Goal: Task Accomplishment & Management: Manage account settings

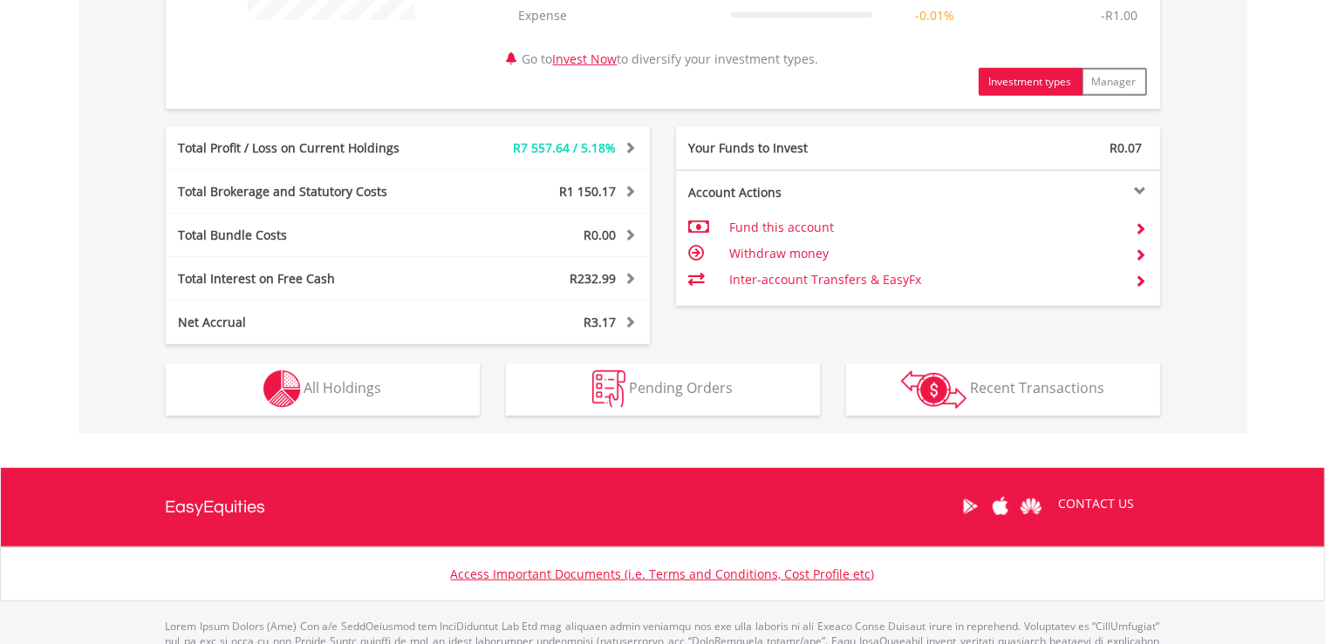
scroll to position [827, 0]
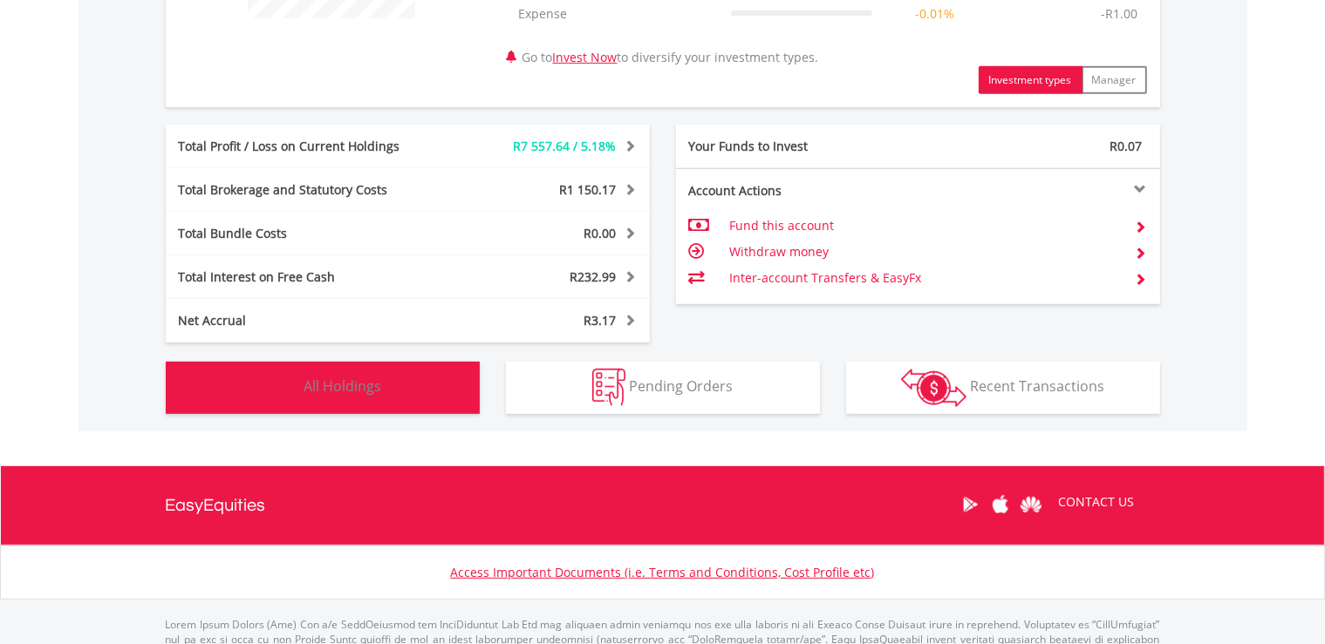
click at [313, 377] on span "All Holdings" at bounding box center [343, 386] width 78 height 19
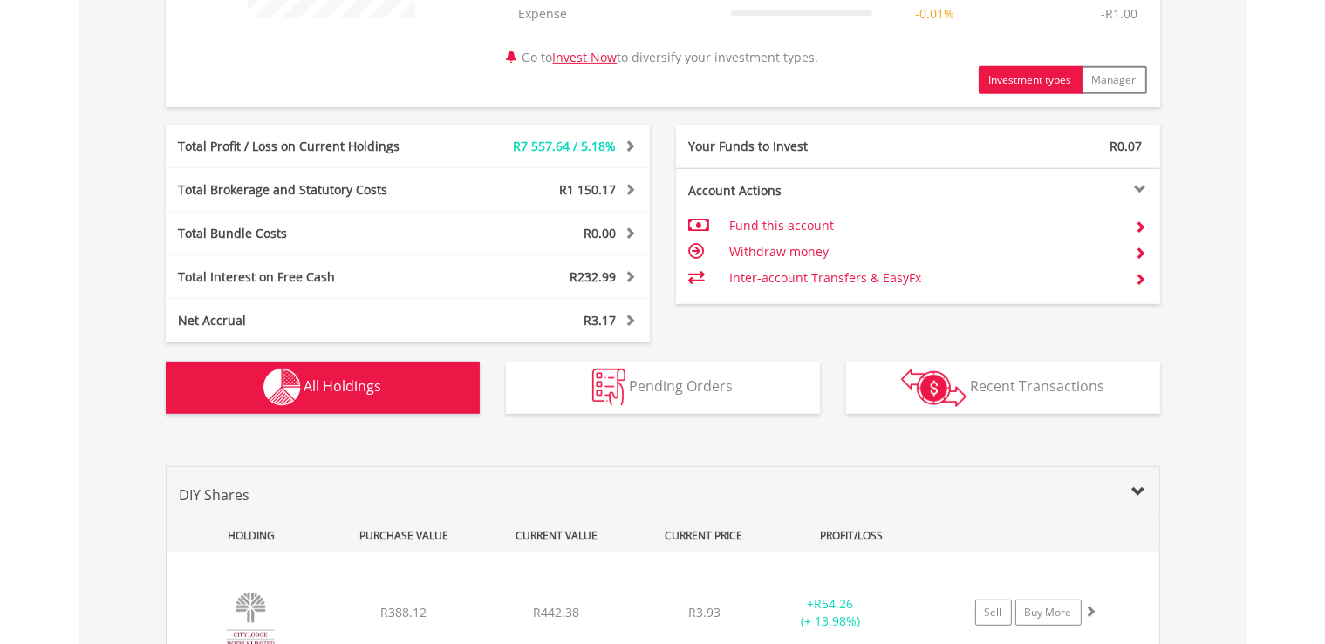
scroll to position [1291, 0]
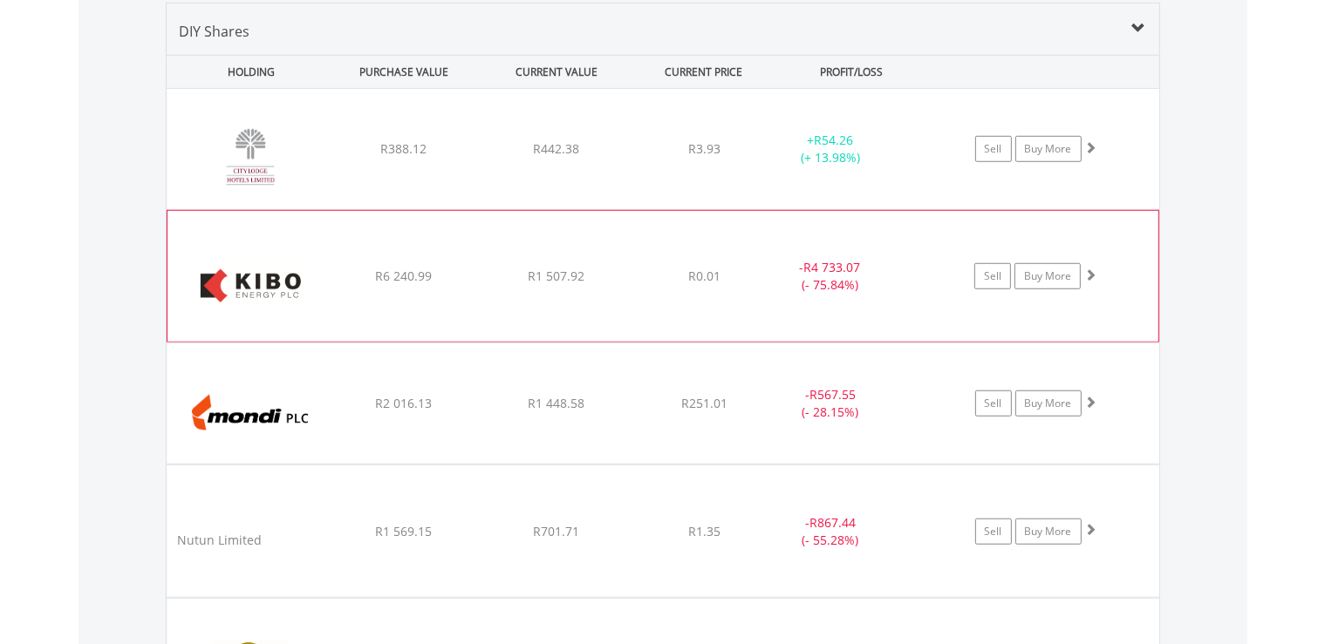
click at [879, 209] on div "﻿ Kibo Energy PLC R6 240.99 R1 507.92 R0.01 - R4 733.07 (- 75.84%) Sell Buy More" at bounding box center [663, 149] width 992 height 120
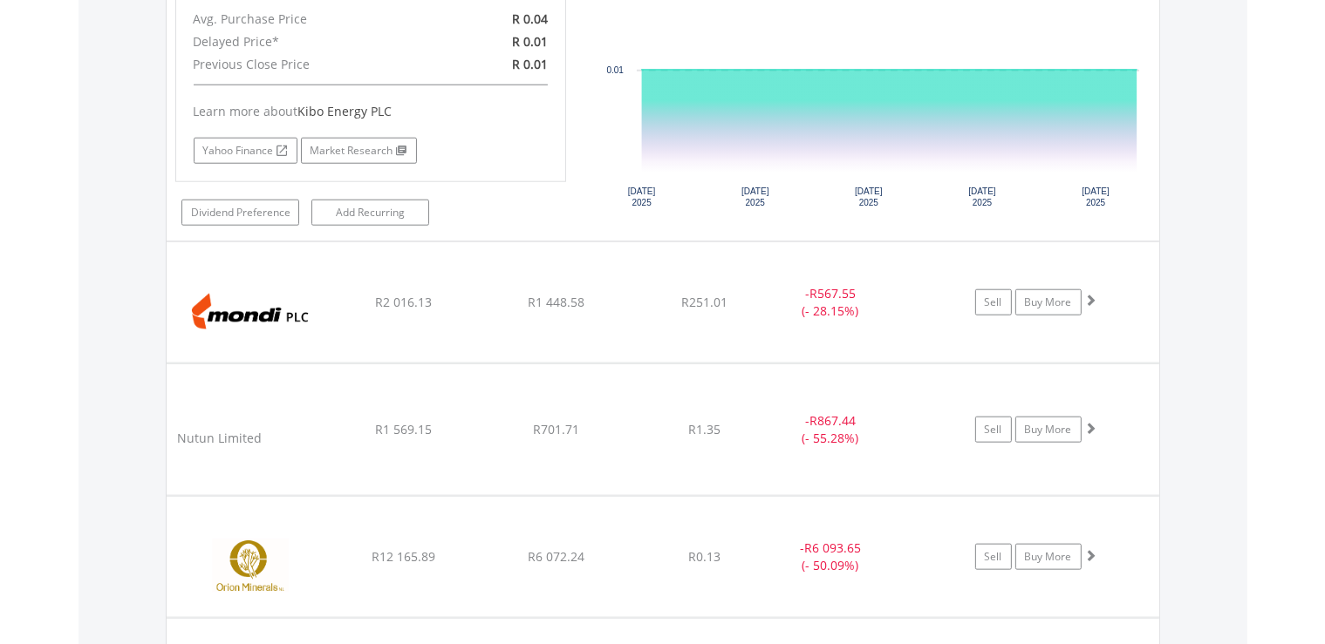
scroll to position [1768, 0]
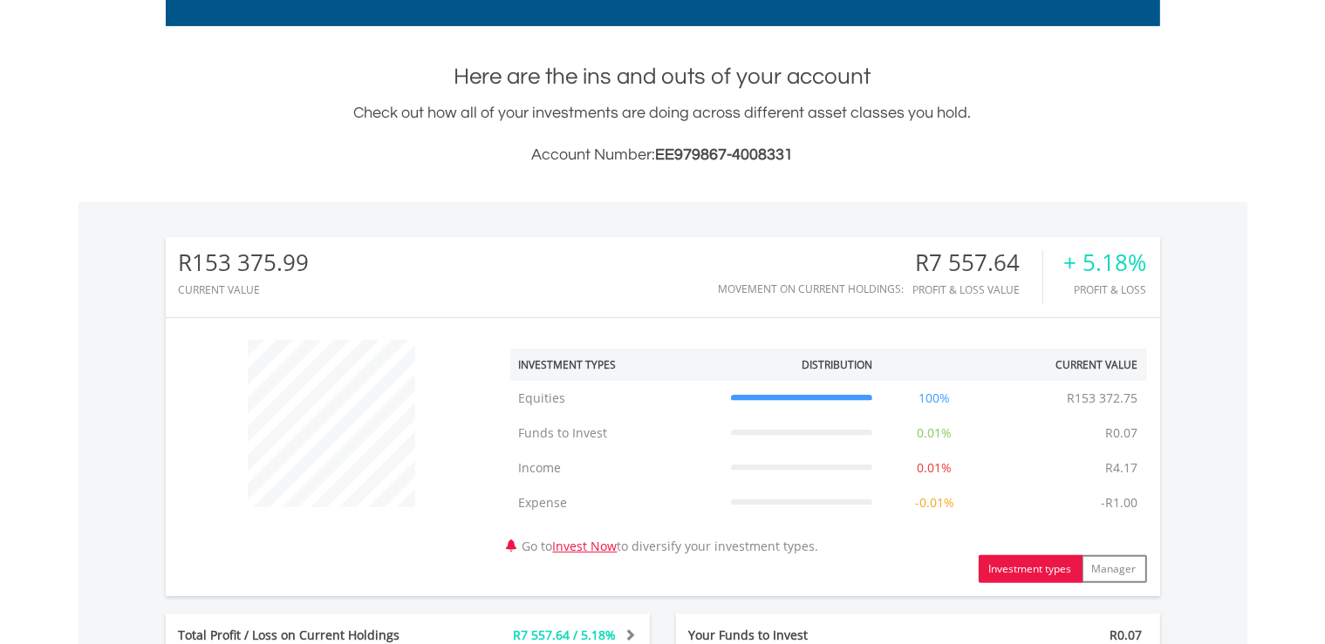
scroll to position [0, 0]
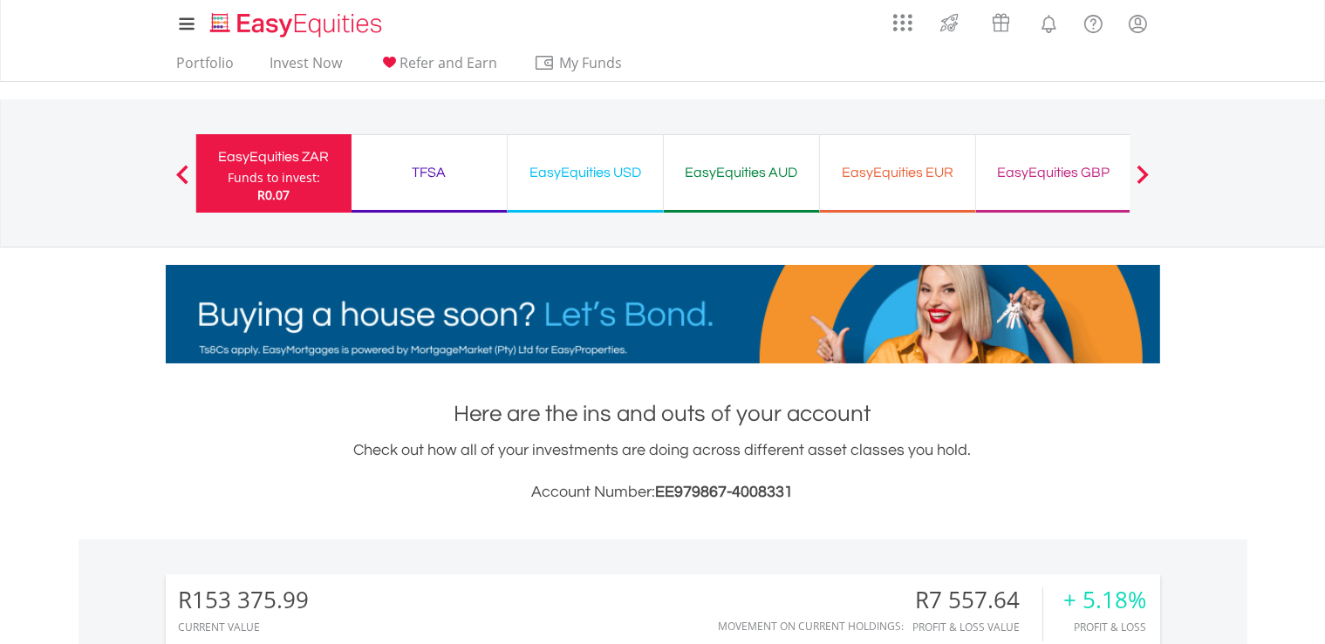
click at [428, 201] on div "TFSA Funds to invest: R0.07" at bounding box center [429, 173] width 156 height 78
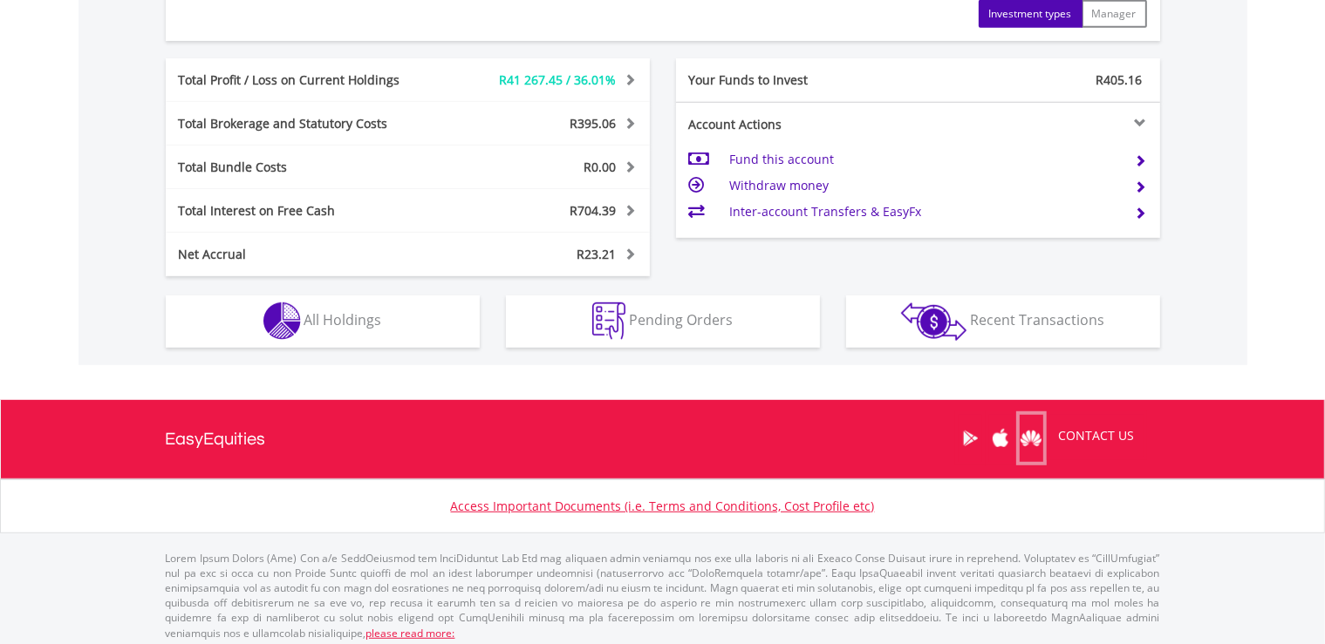
scroll to position [895, 0]
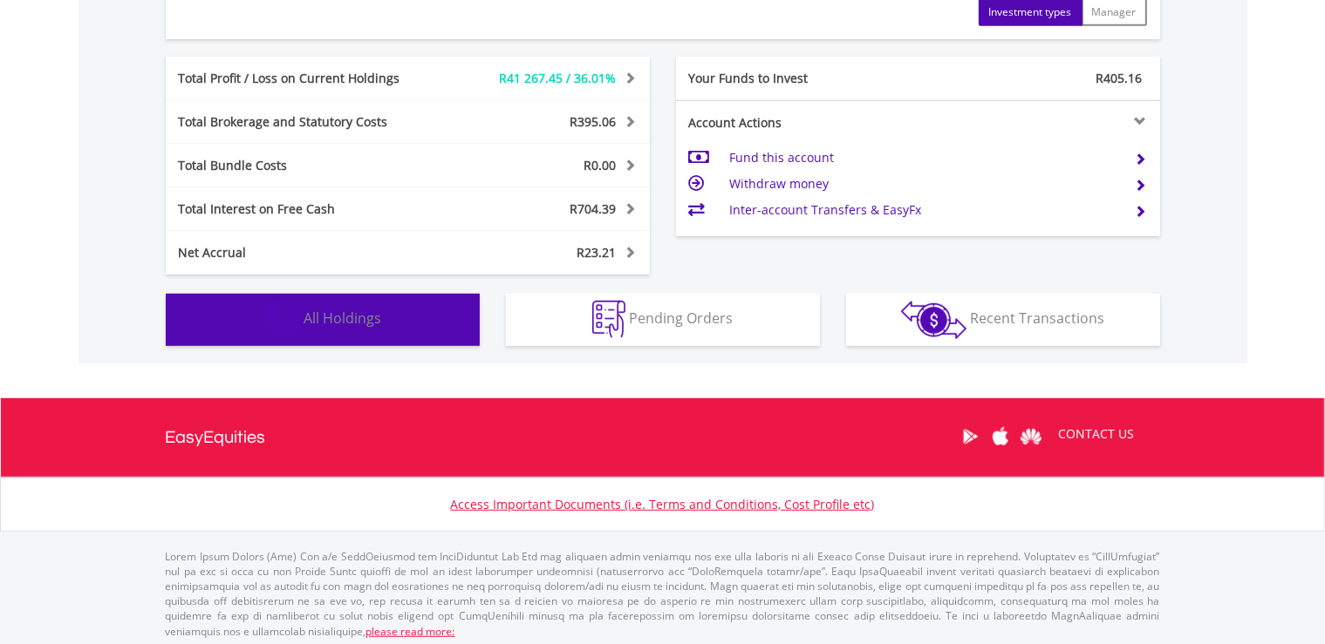
click at [331, 317] on span "All Holdings" at bounding box center [343, 318] width 78 height 19
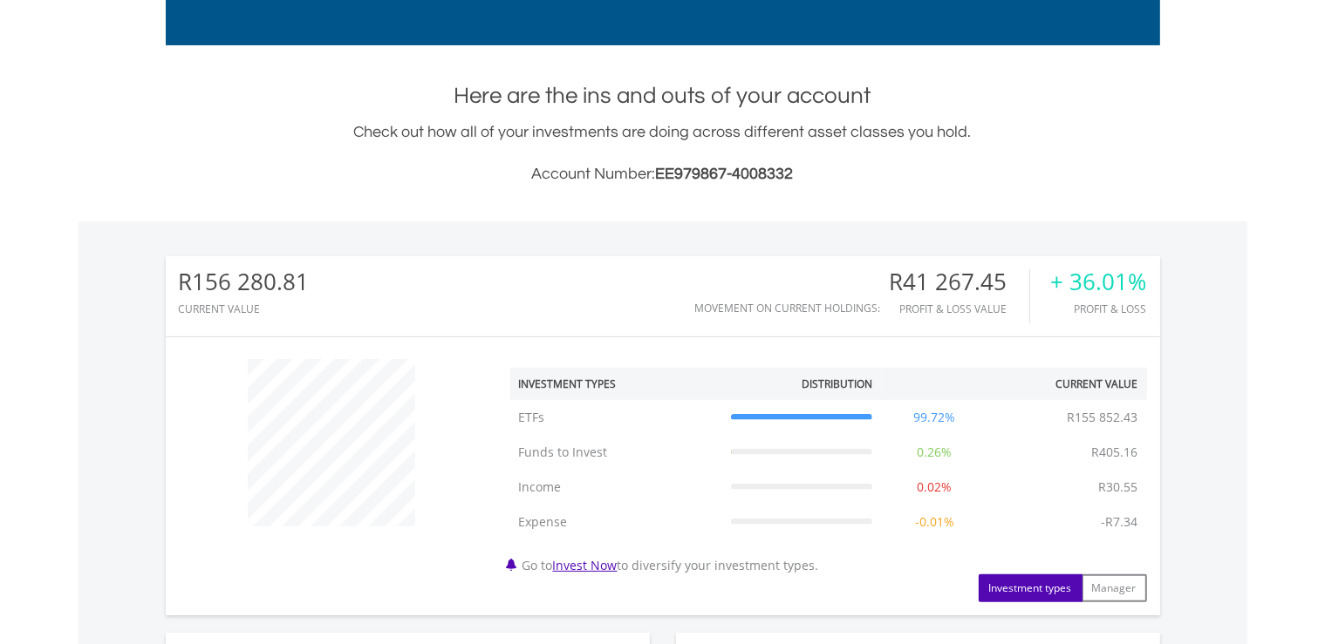
scroll to position [0, 0]
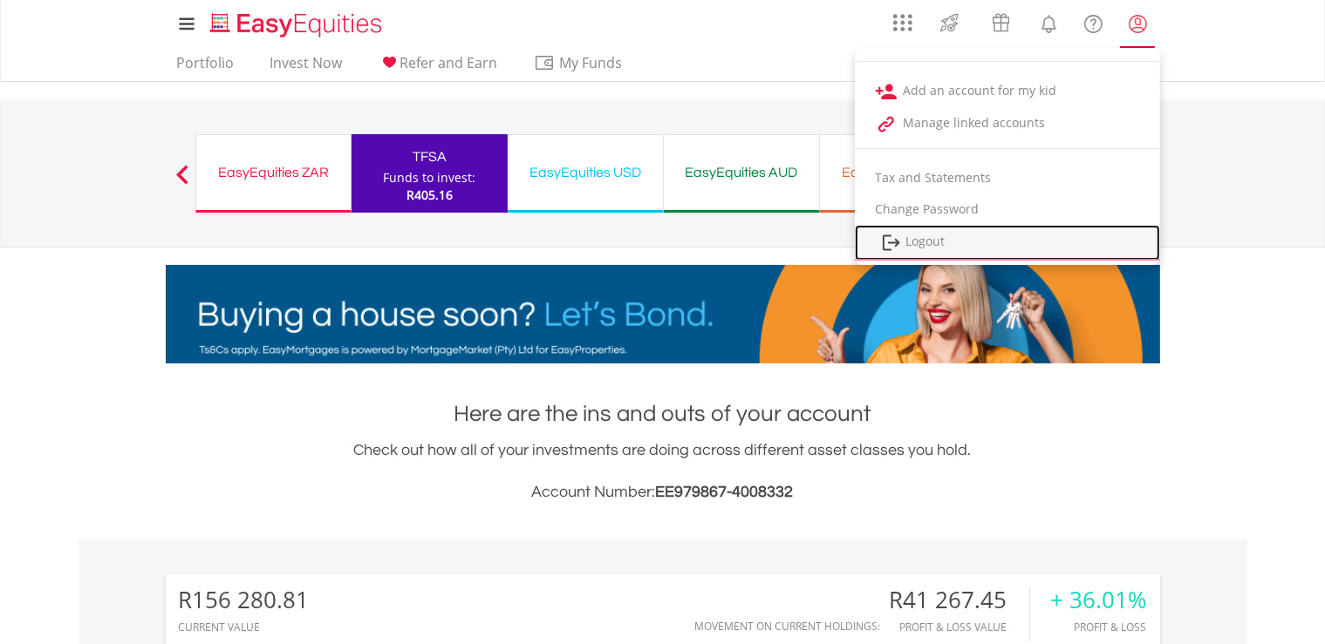
click at [932, 240] on link "Logout" at bounding box center [1007, 243] width 305 height 36
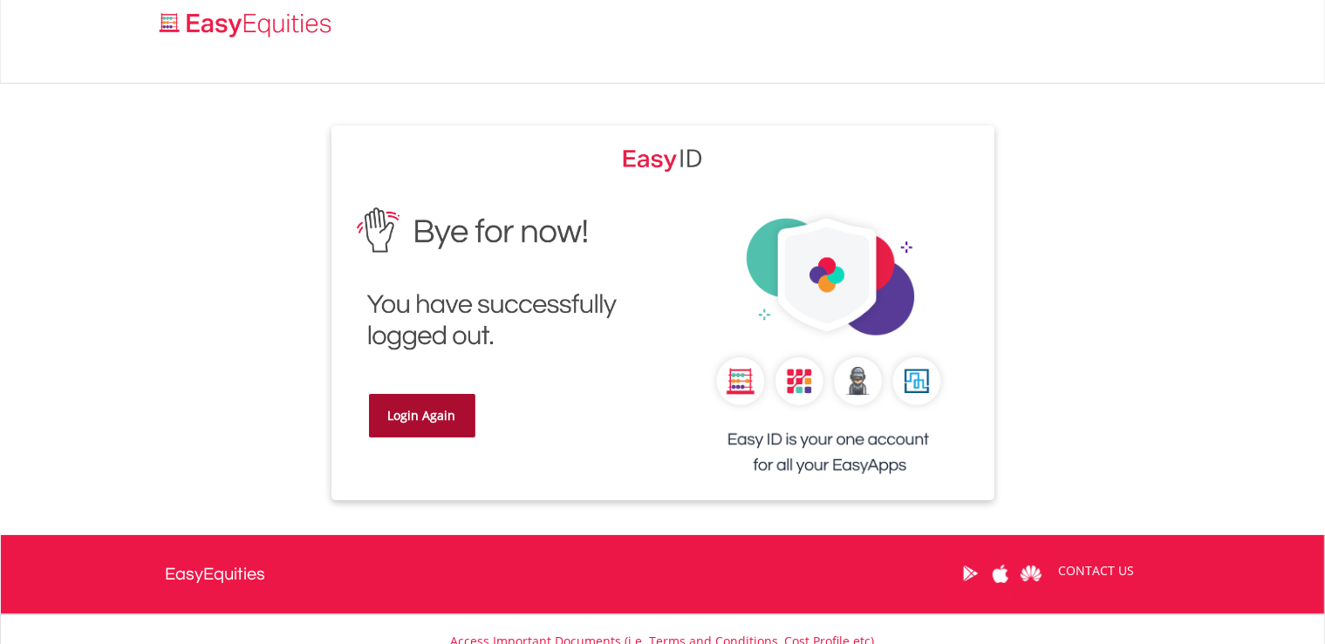
click at [412, 409] on link "Login Again" at bounding box center [422, 416] width 106 height 44
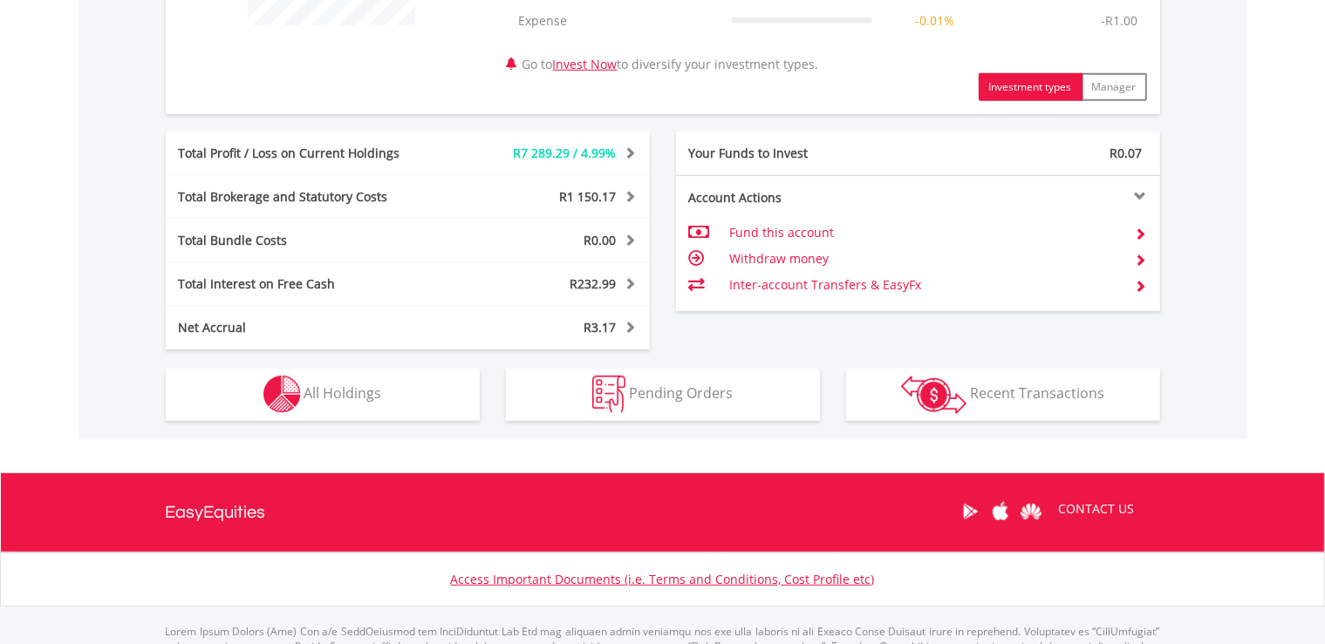
scroll to position [815, 0]
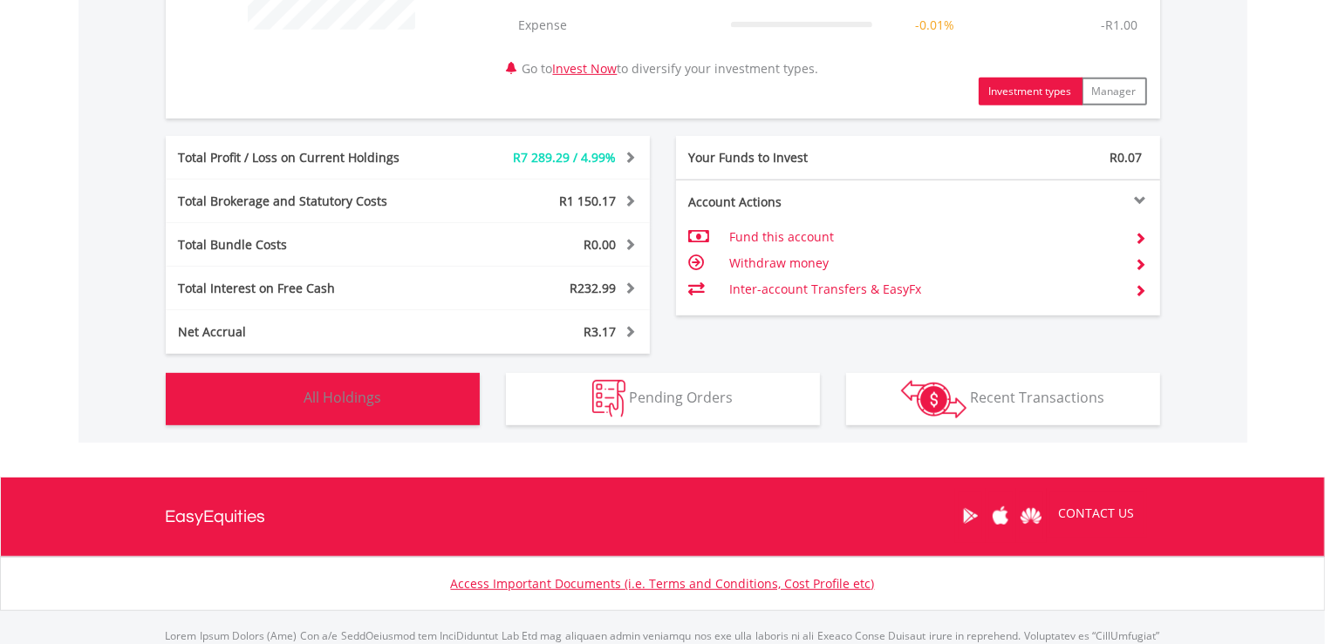
click at [292, 395] on img "button" at bounding box center [281, 398] width 37 height 37
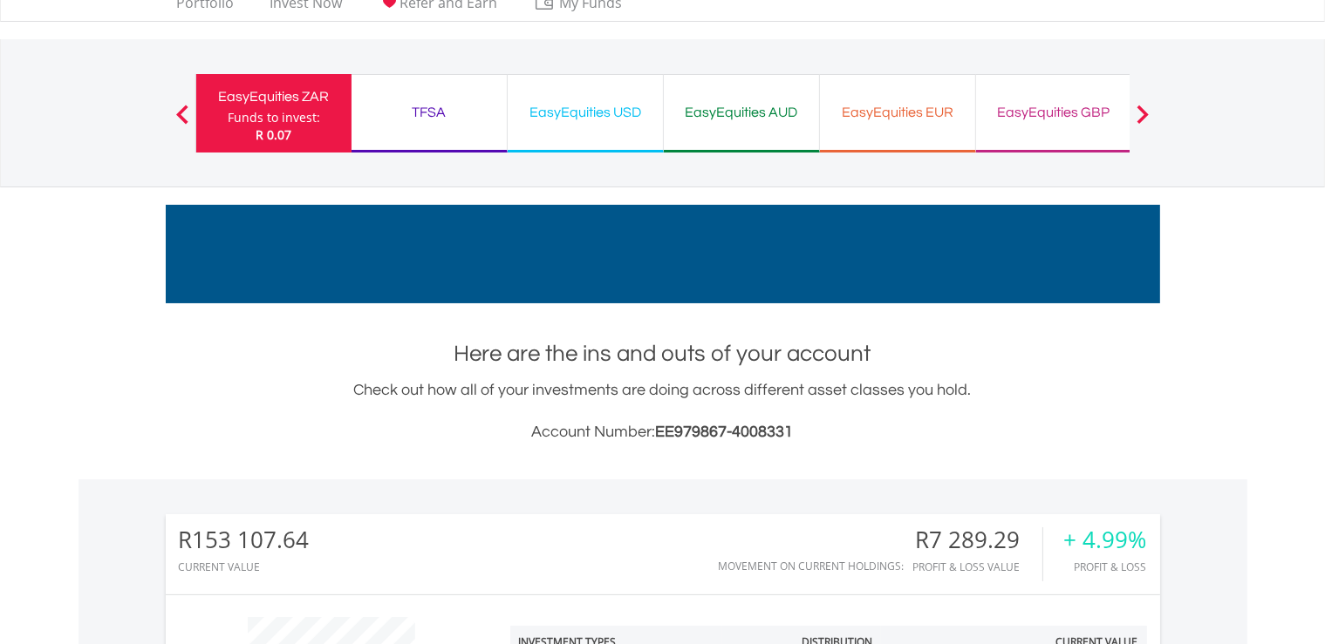
scroll to position [0, 0]
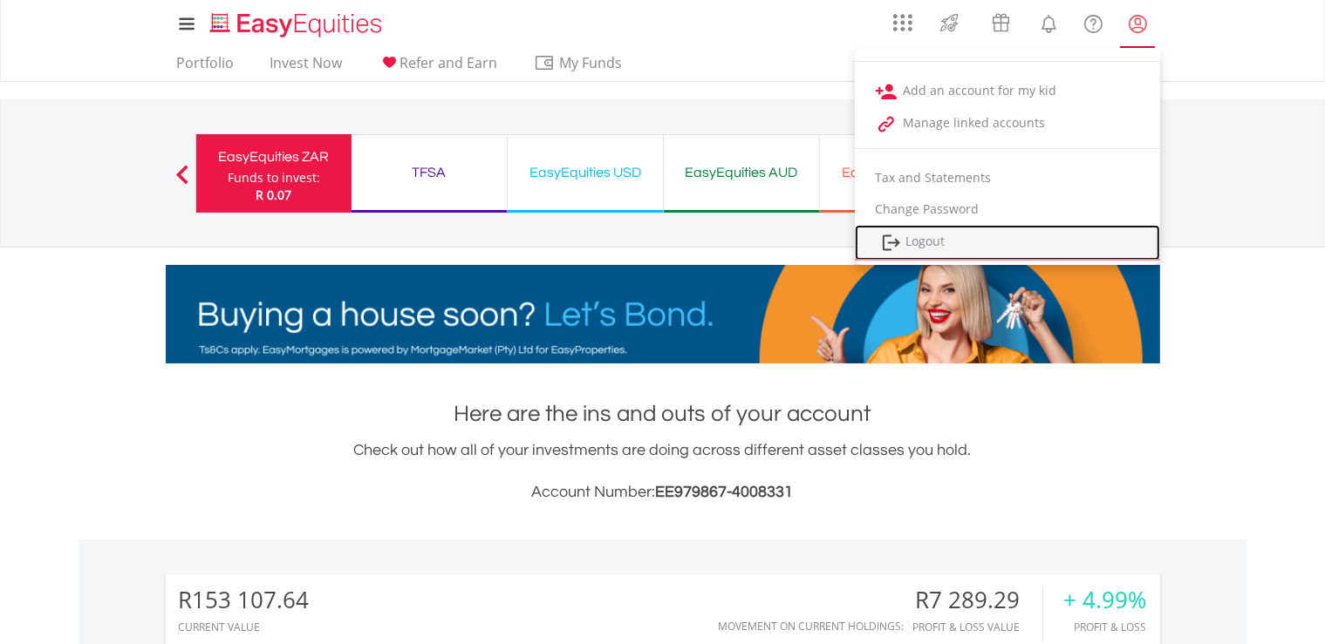
click at [923, 245] on link "Logout" at bounding box center [1007, 243] width 305 height 36
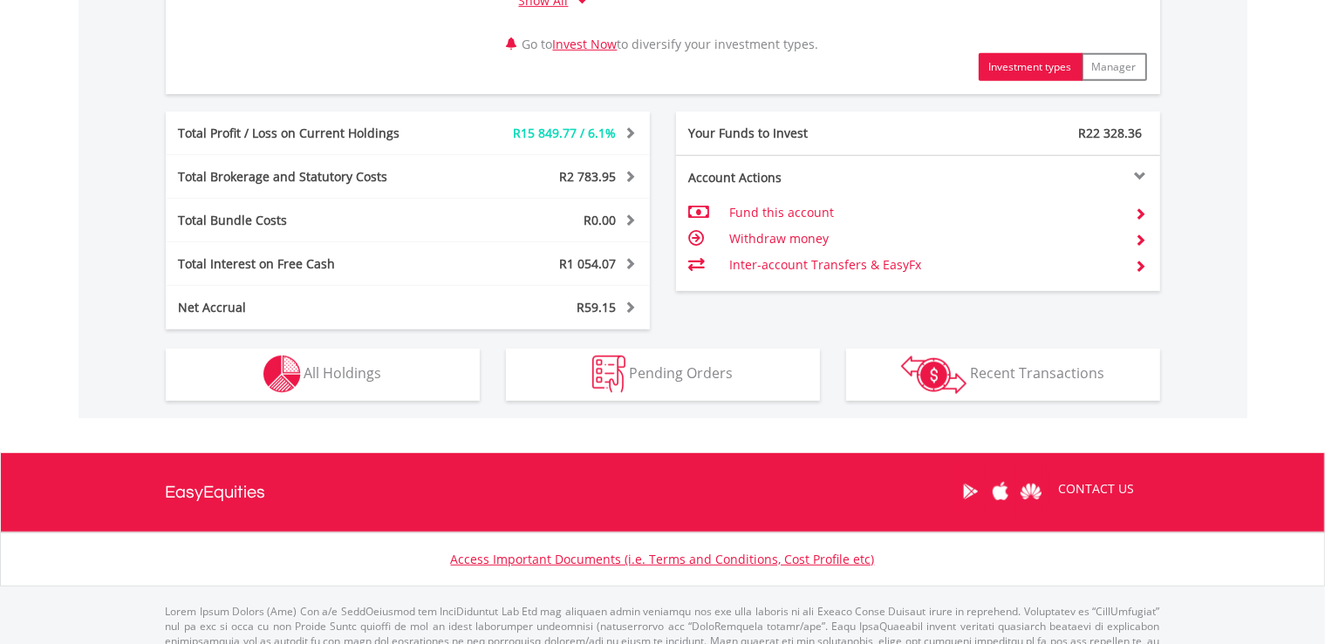
scroll to position [911, 0]
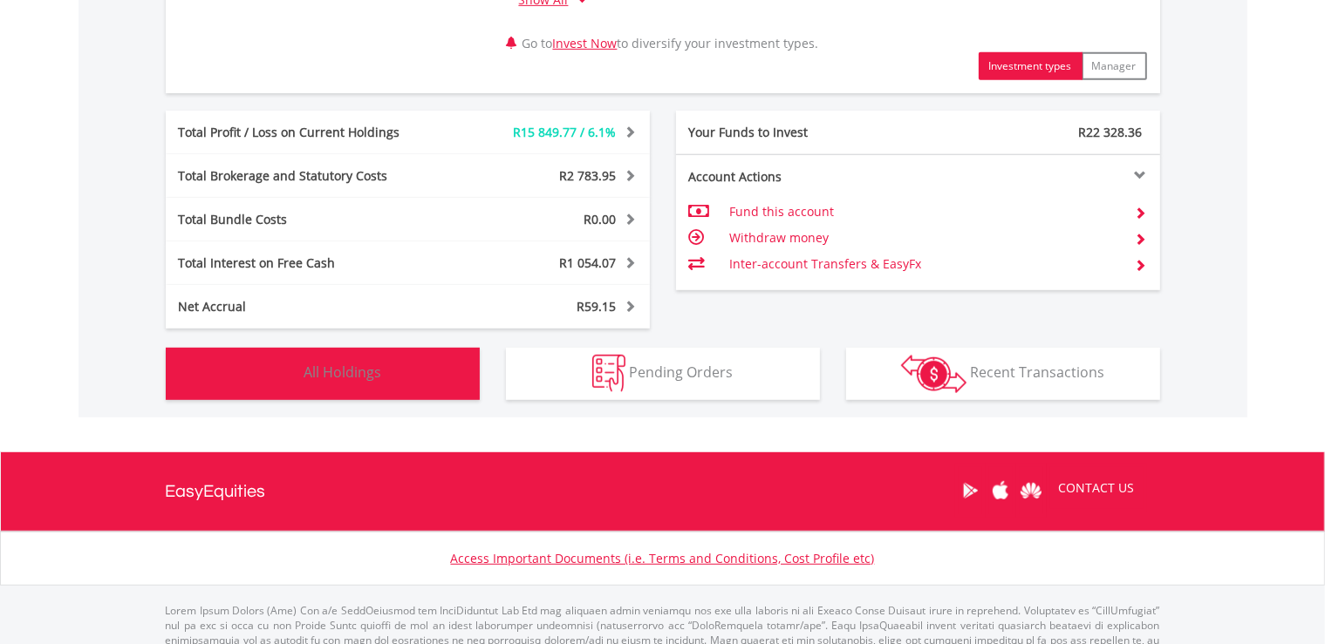
click at [324, 371] on span "All Holdings" at bounding box center [343, 371] width 78 height 19
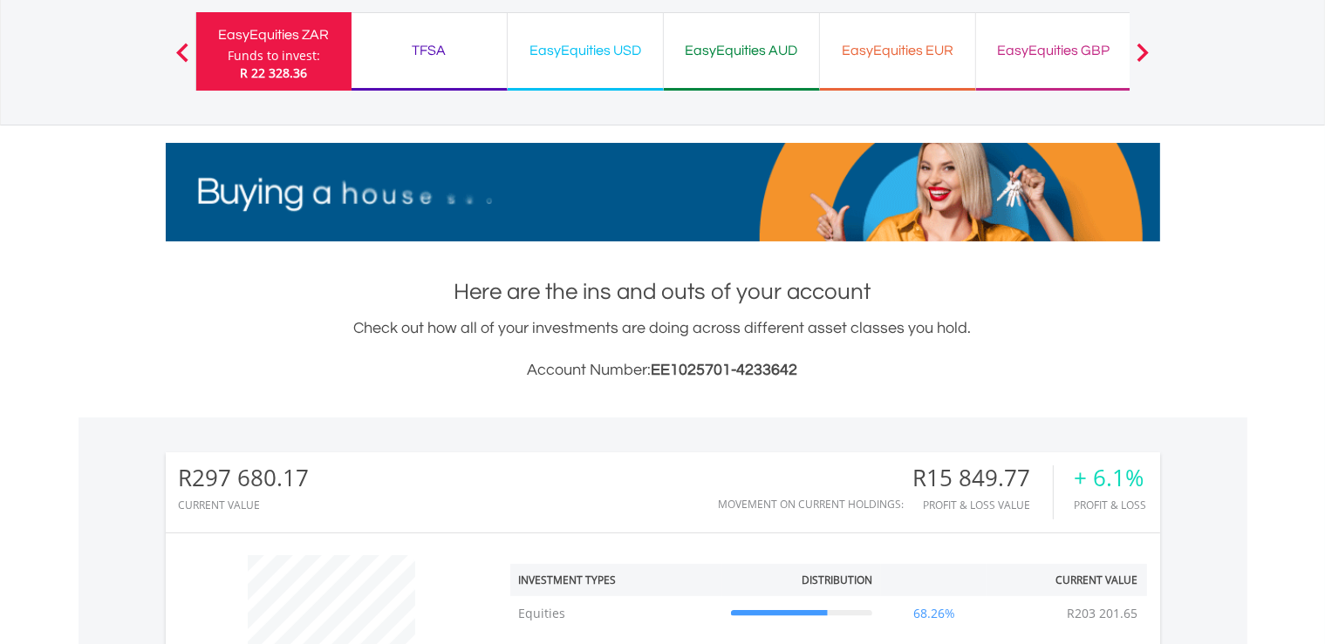
scroll to position [0, 0]
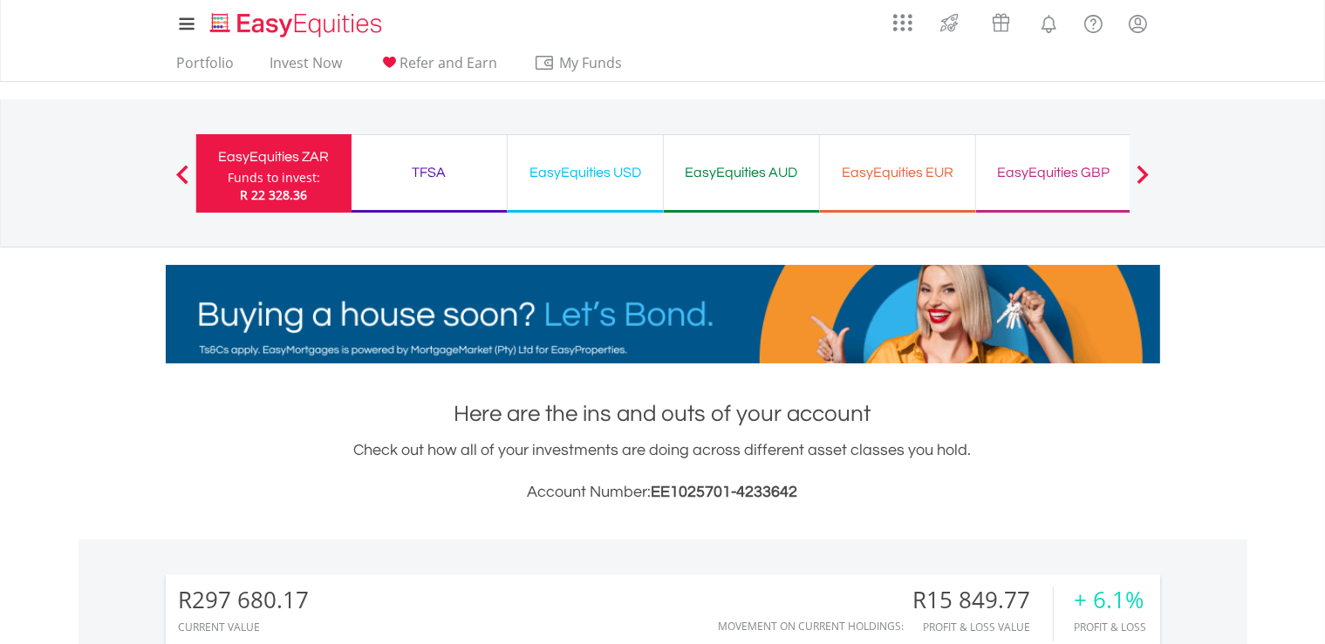
click at [435, 183] on div "TFSA" at bounding box center [429, 172] width 134 height 24
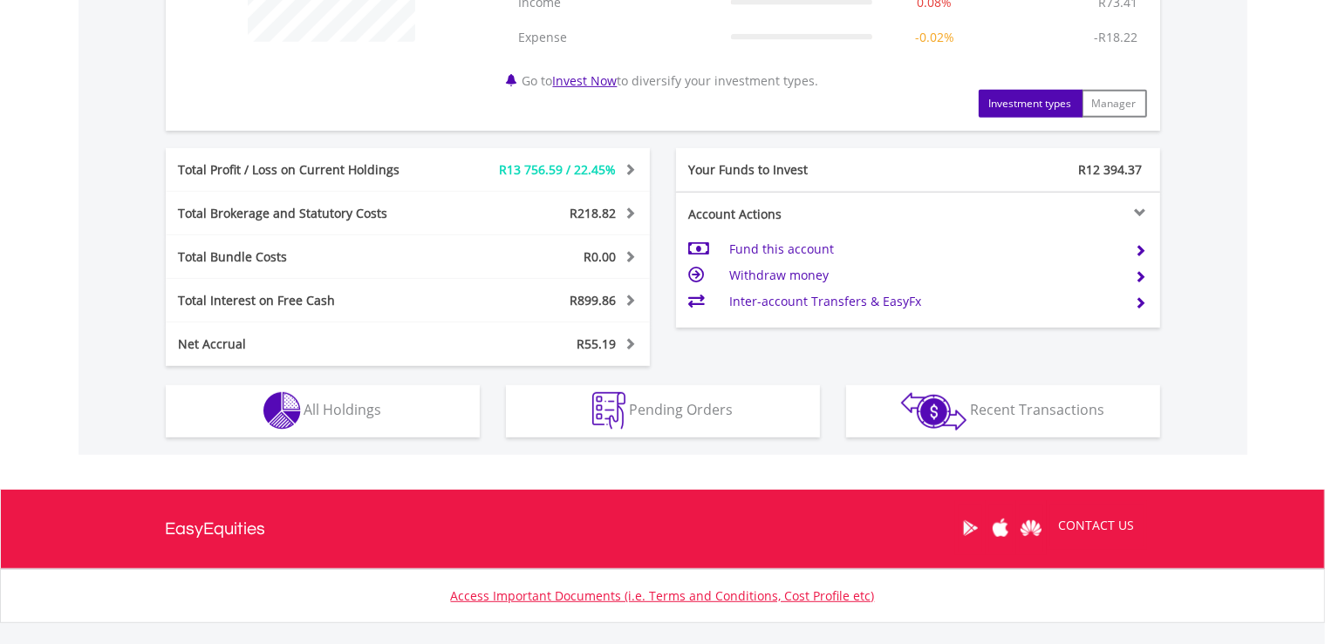
scroll to position [898, 0]
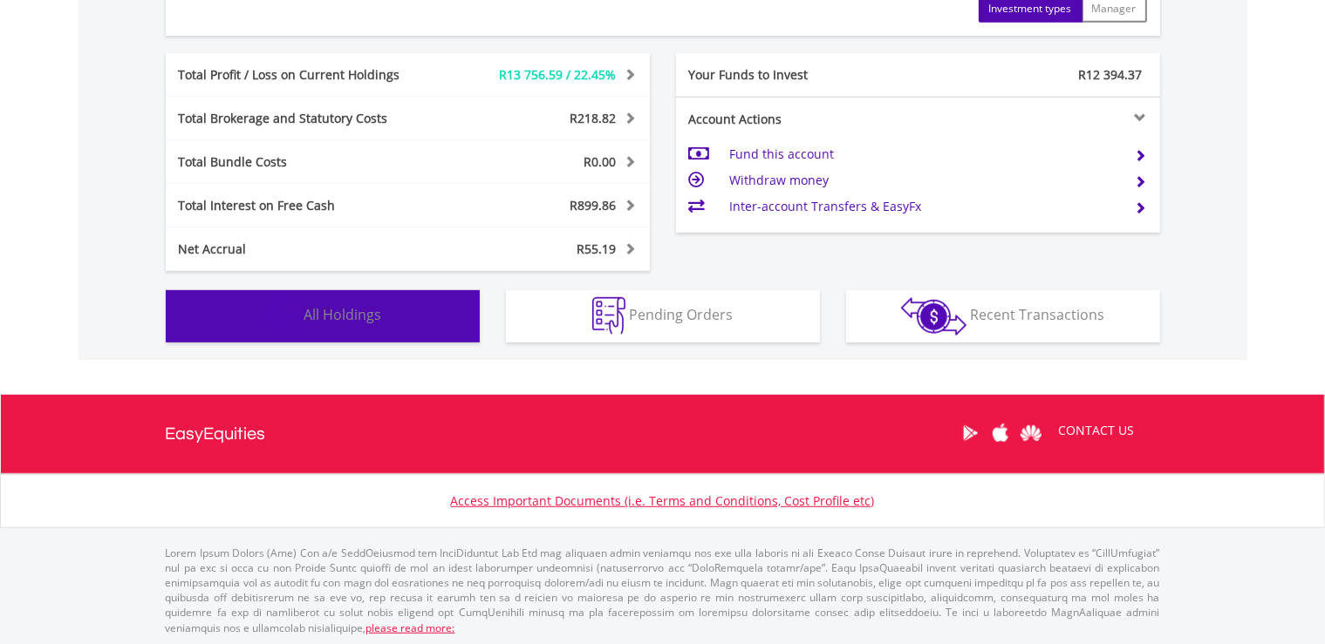
click at [370, 330] on button "Holdings All Holdings" at bounding box center [323, 316] width 314 height 52
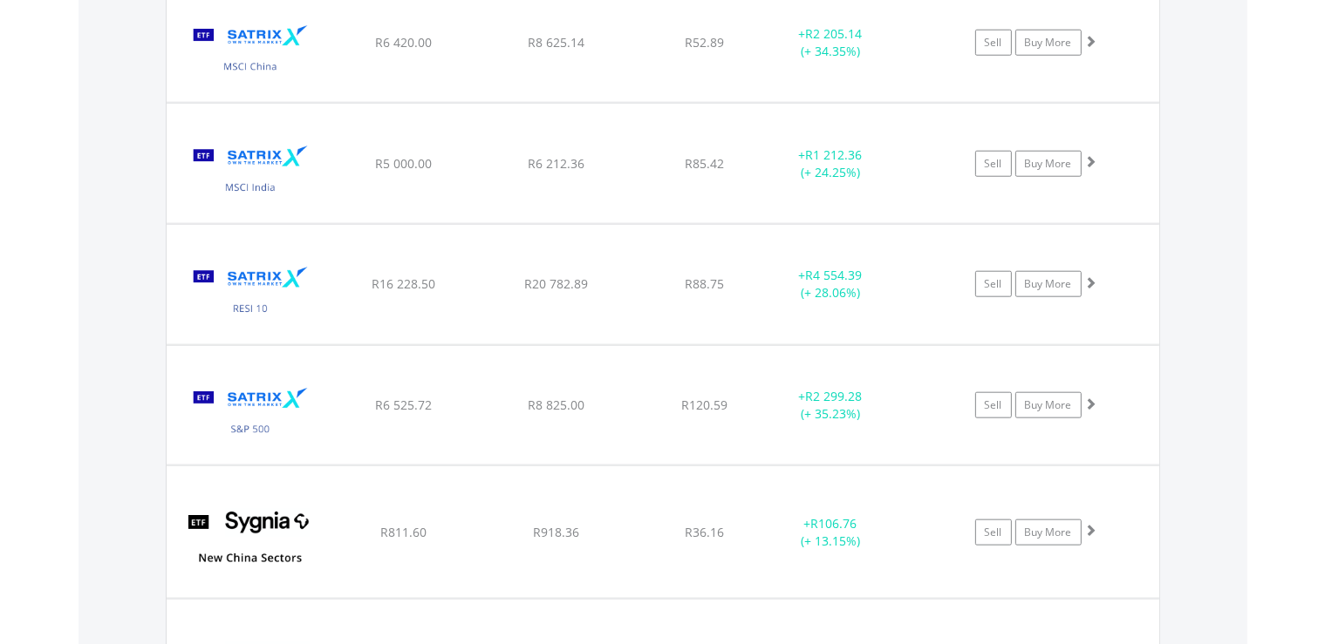
scroll to position [1812, 0]
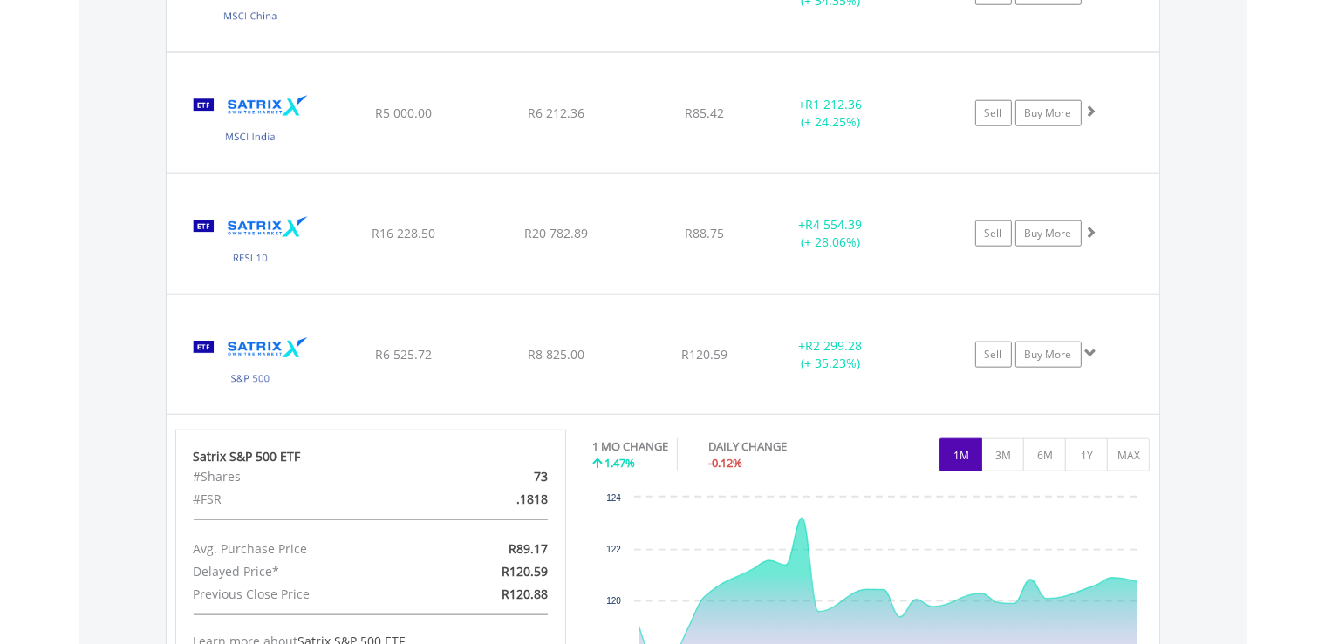
scroll to position [1805, 0]
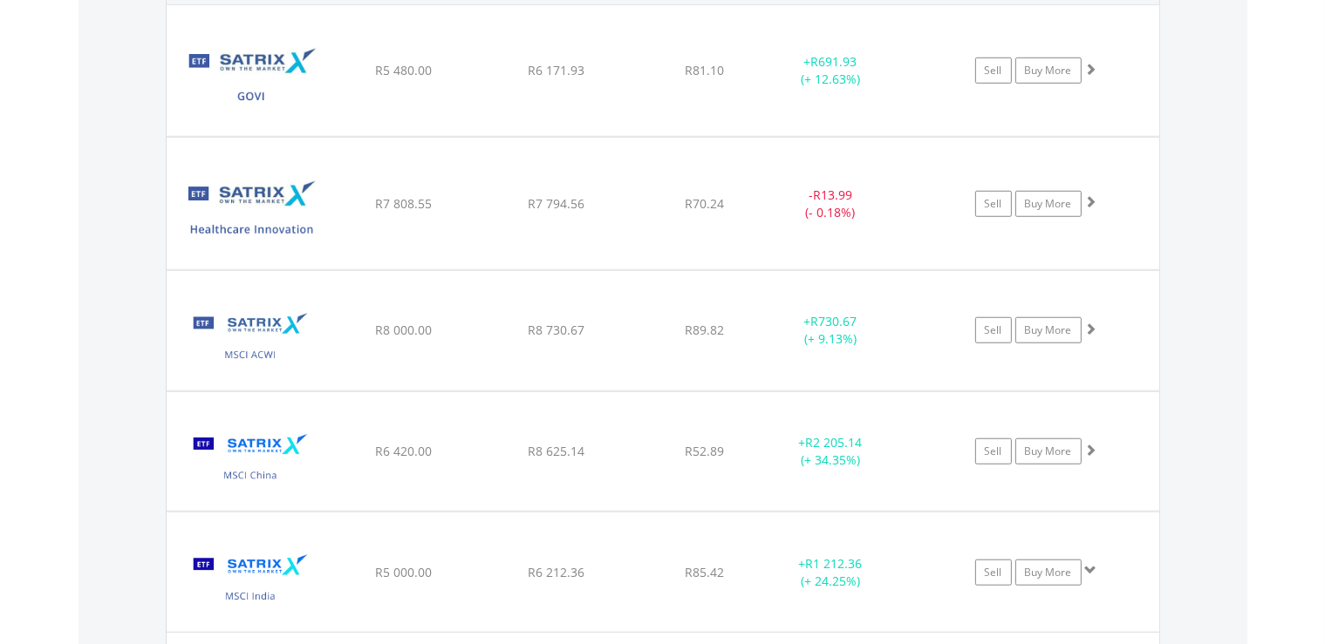
scroll to position [1349, 0]
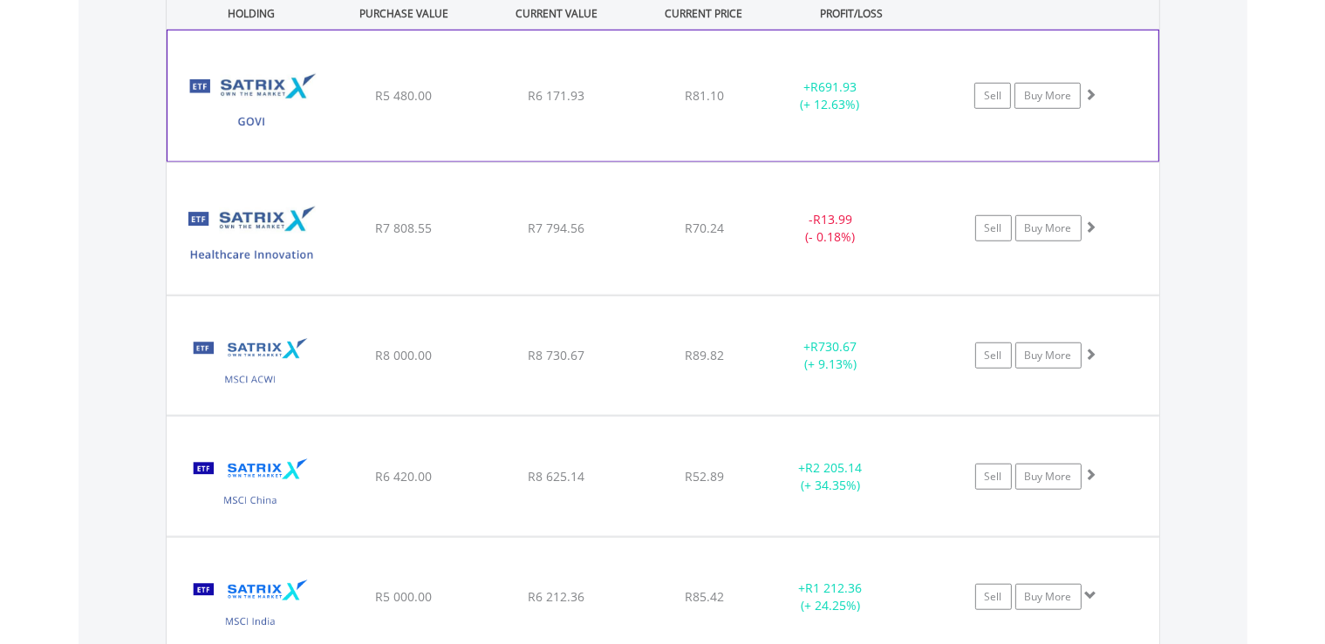
click at [724, 123] on div "﻿ Satrix GOVI ETF R5 480.00 R6 171.93 R81.10 + R691.93 (+ 12.63%) Sell Buy More" at bounding box center [662, 96] width 991 height 131
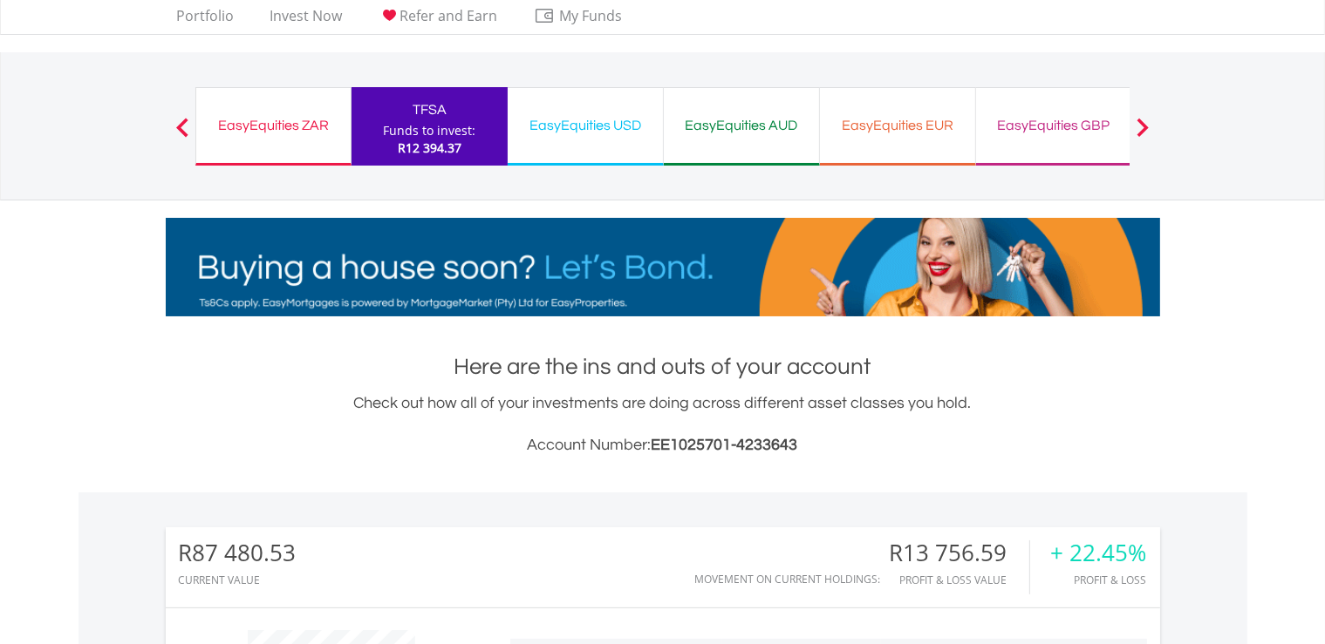
scroll to position [0, 0]
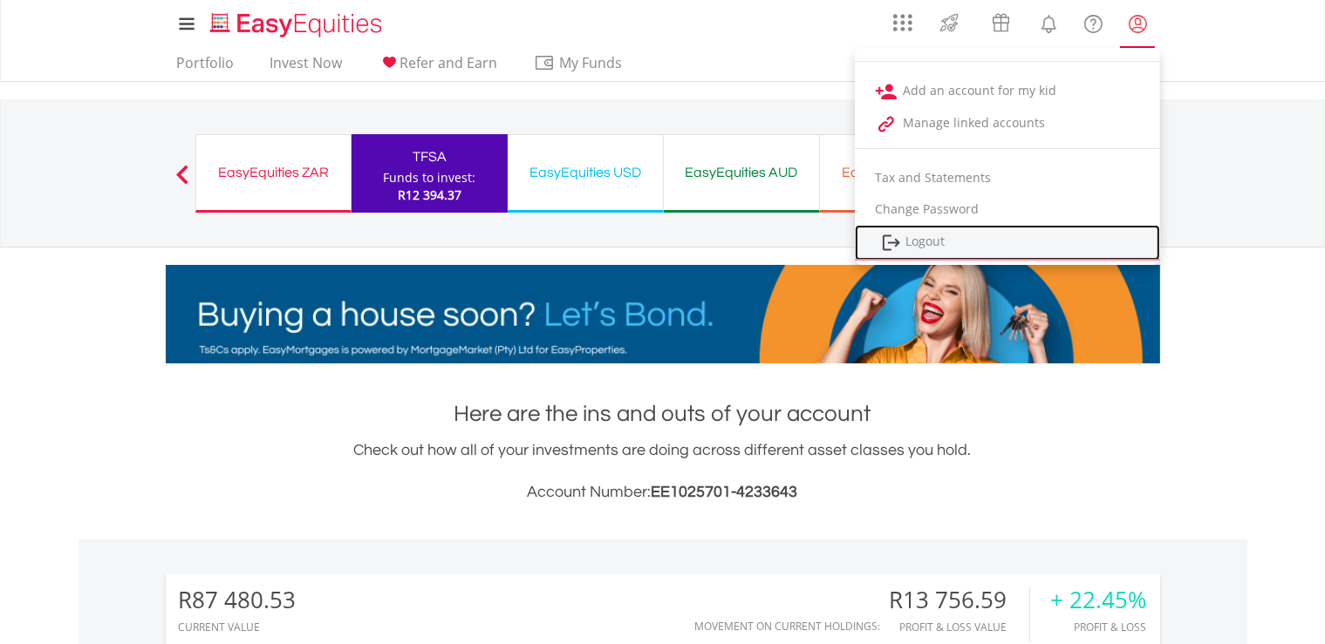
click at [932, 244] on link "Logout" at bounding box center [1007, 243] width 305 height 36
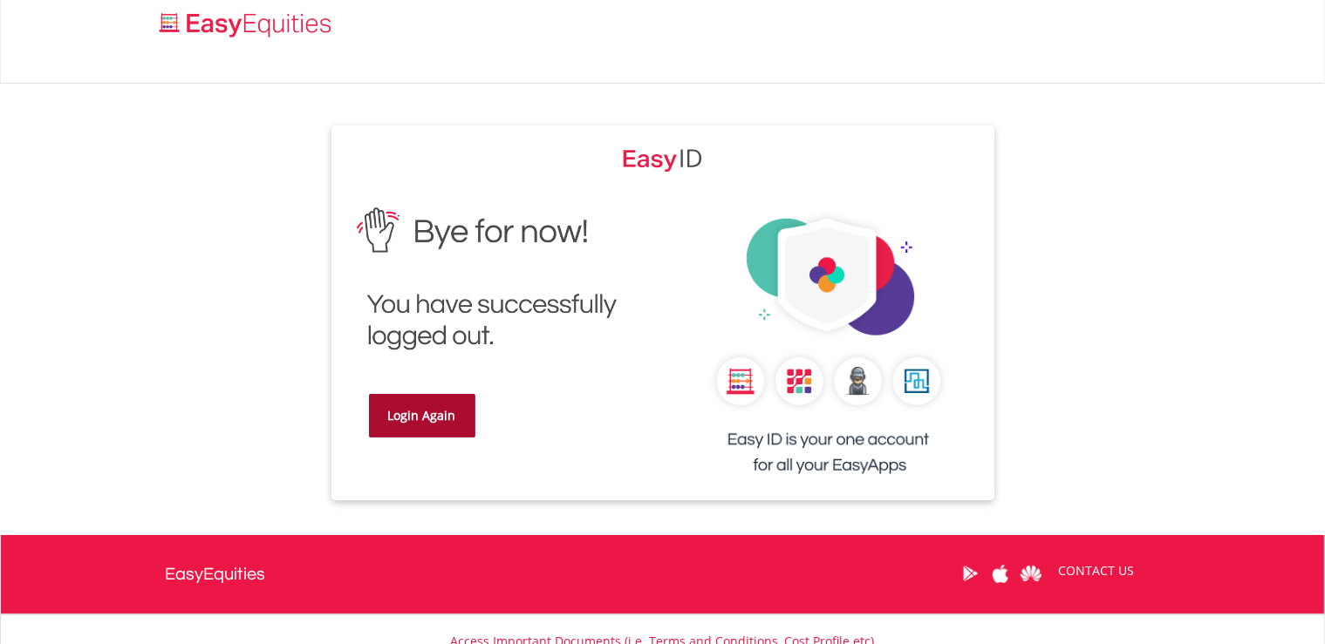
click at [439, 405] on link "Login Again" at bounding box center [422, 416] width 106 height 44
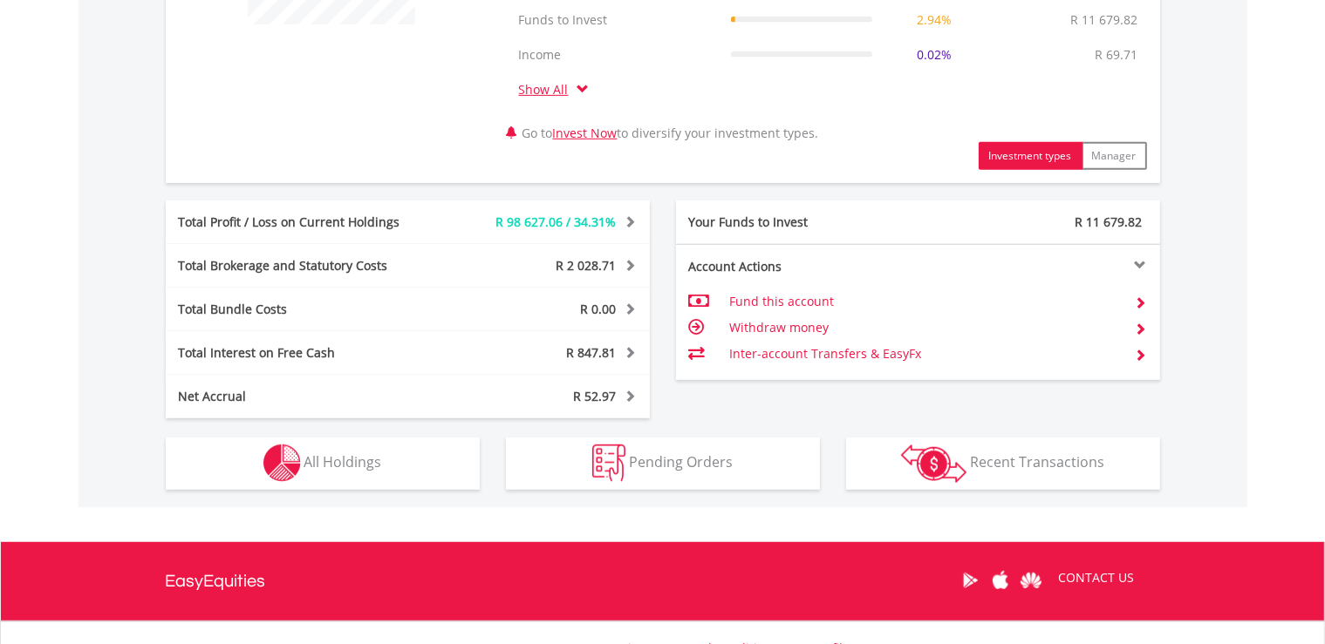
scroll to position [817, 0]
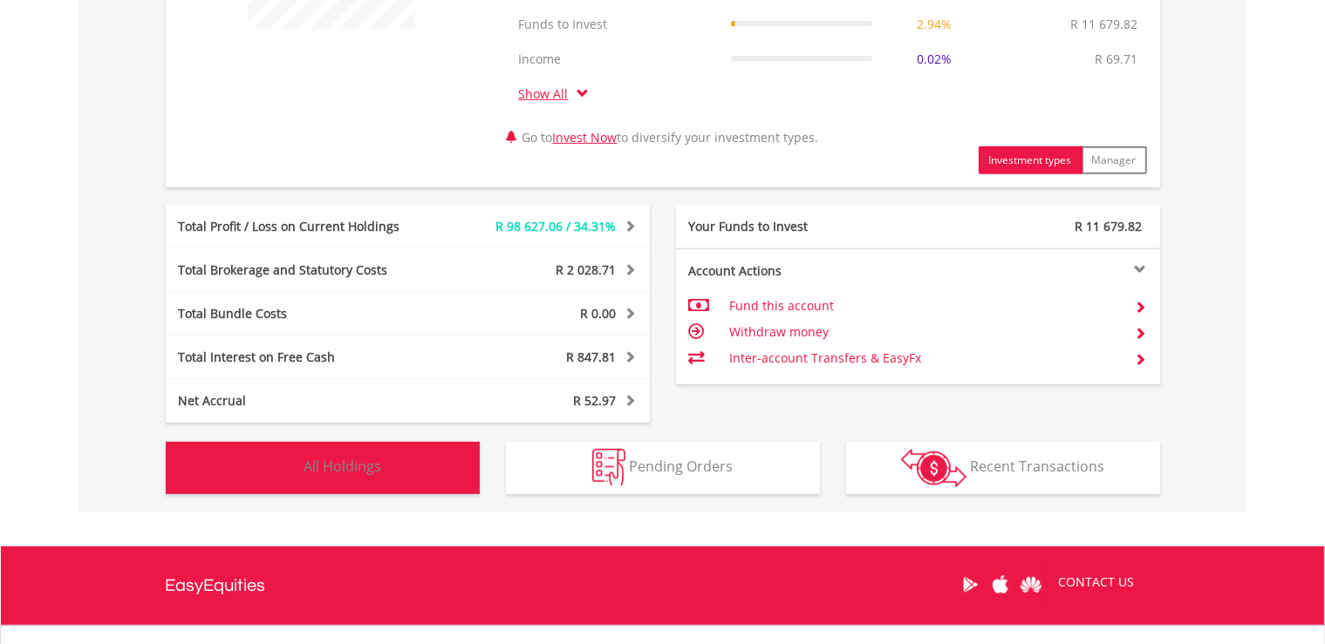
click at [334, 466] on span "All Holdings" at bounding box center [343, 465] width 78 height 19
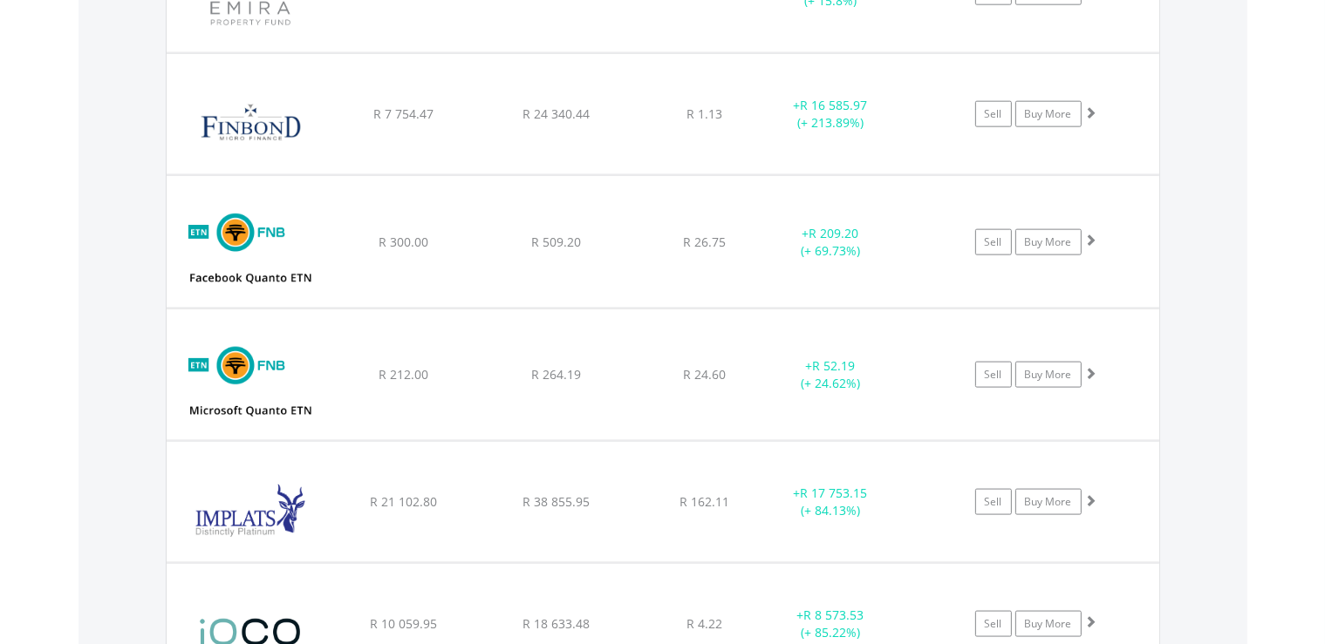
scroll to position [2243, 0]
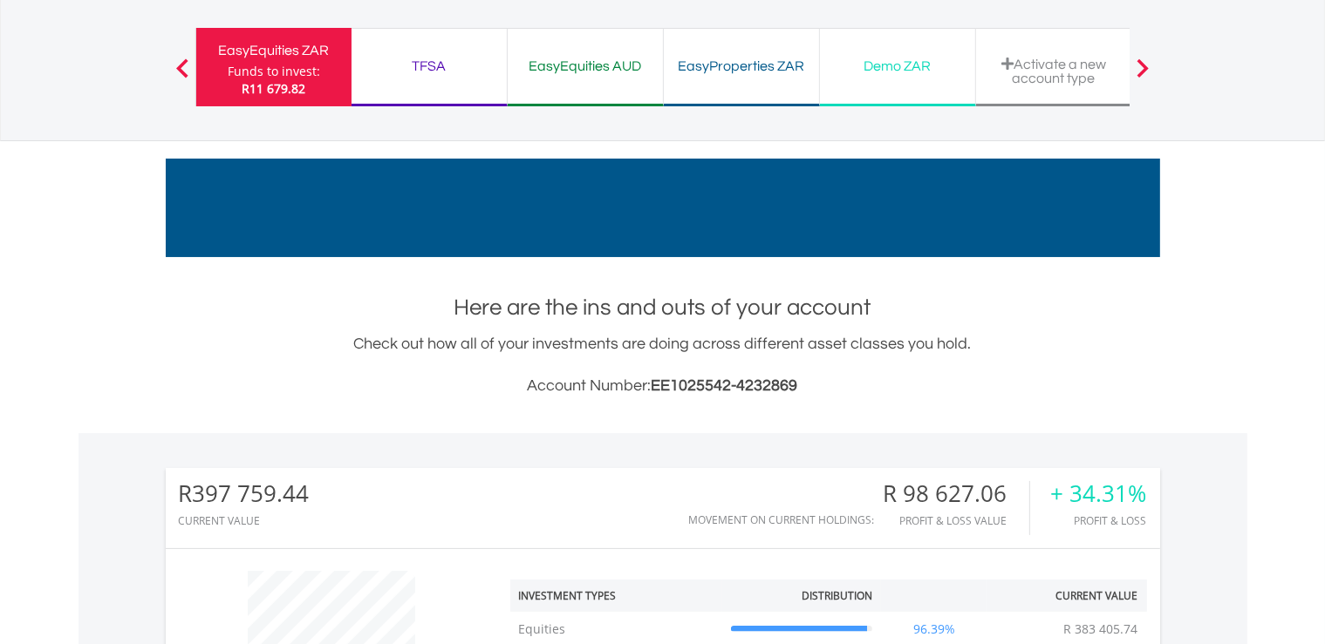
scroll to position [0, 0]
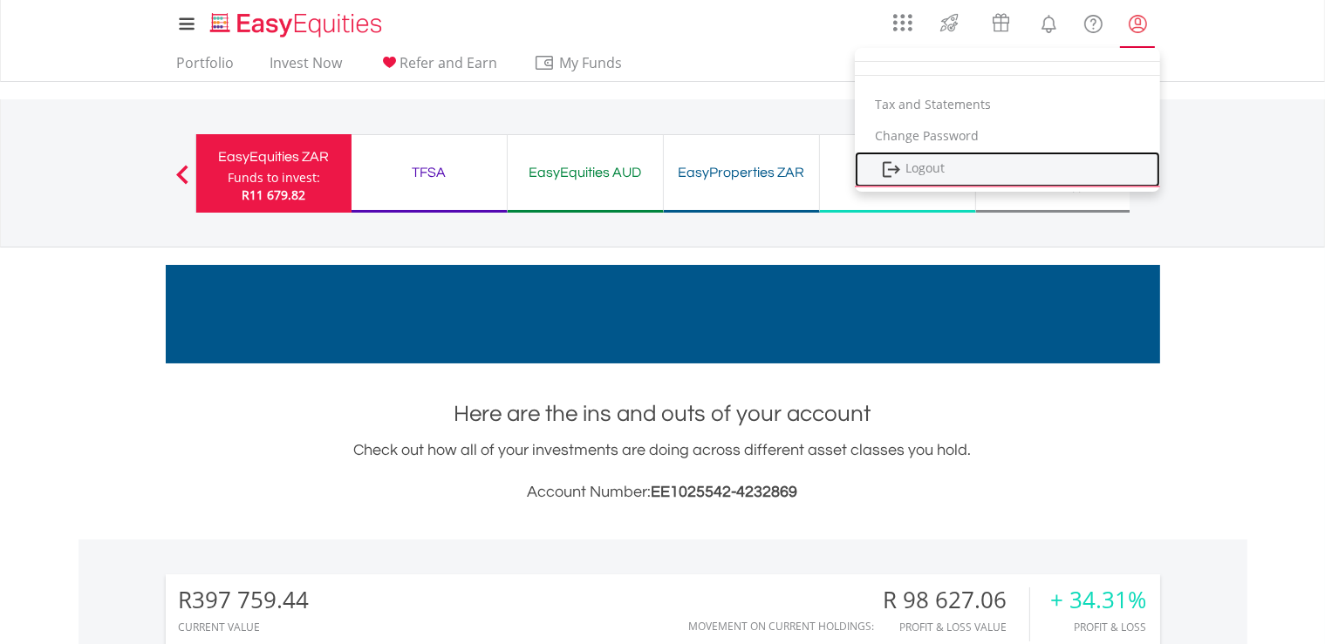
click at [926, 164] on link "Logout" at bounding box center [1007, 170] width 305 height 36
